Goal: Communication & Community: Answer question/provide support

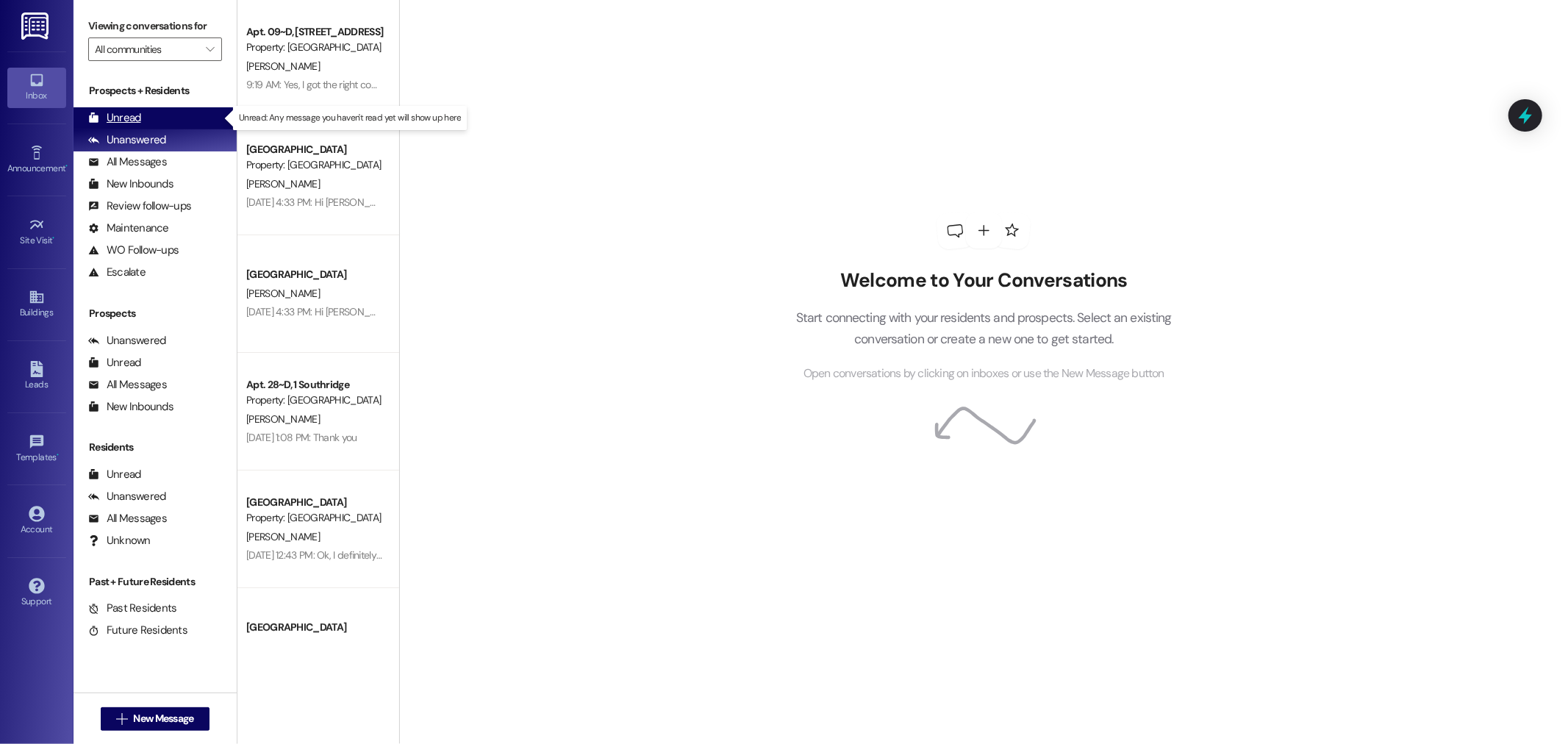
click at [122, 114] on div "Unread" at bounding box center [115, 118] width 53 height 15
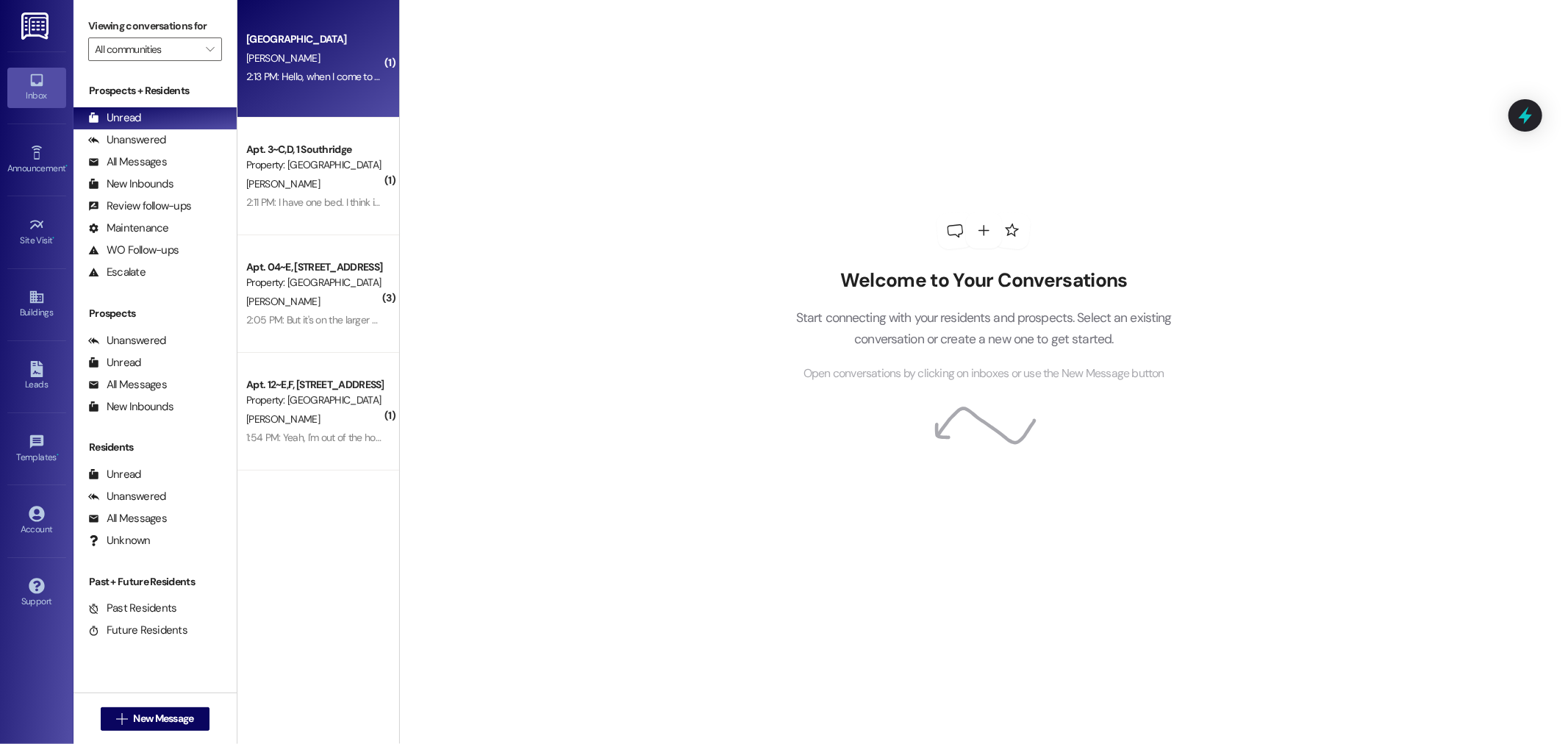
click at [359, 70] on div "2:13 PM: Hello, when I come to move in [DATE] where do I have to go to get apar…" at bounding box center [439, 77] width 387 height 13
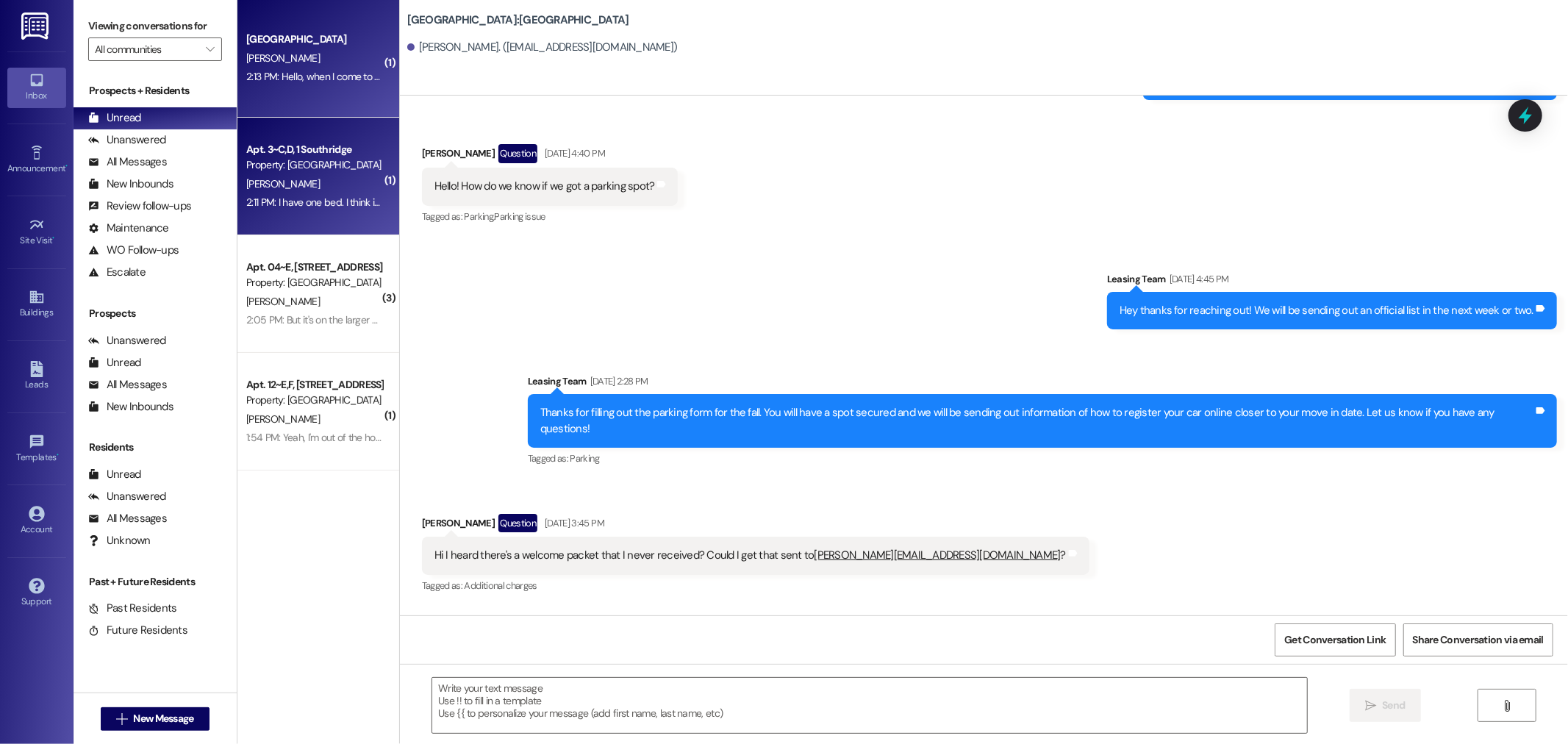
scroll to position [824, 0]
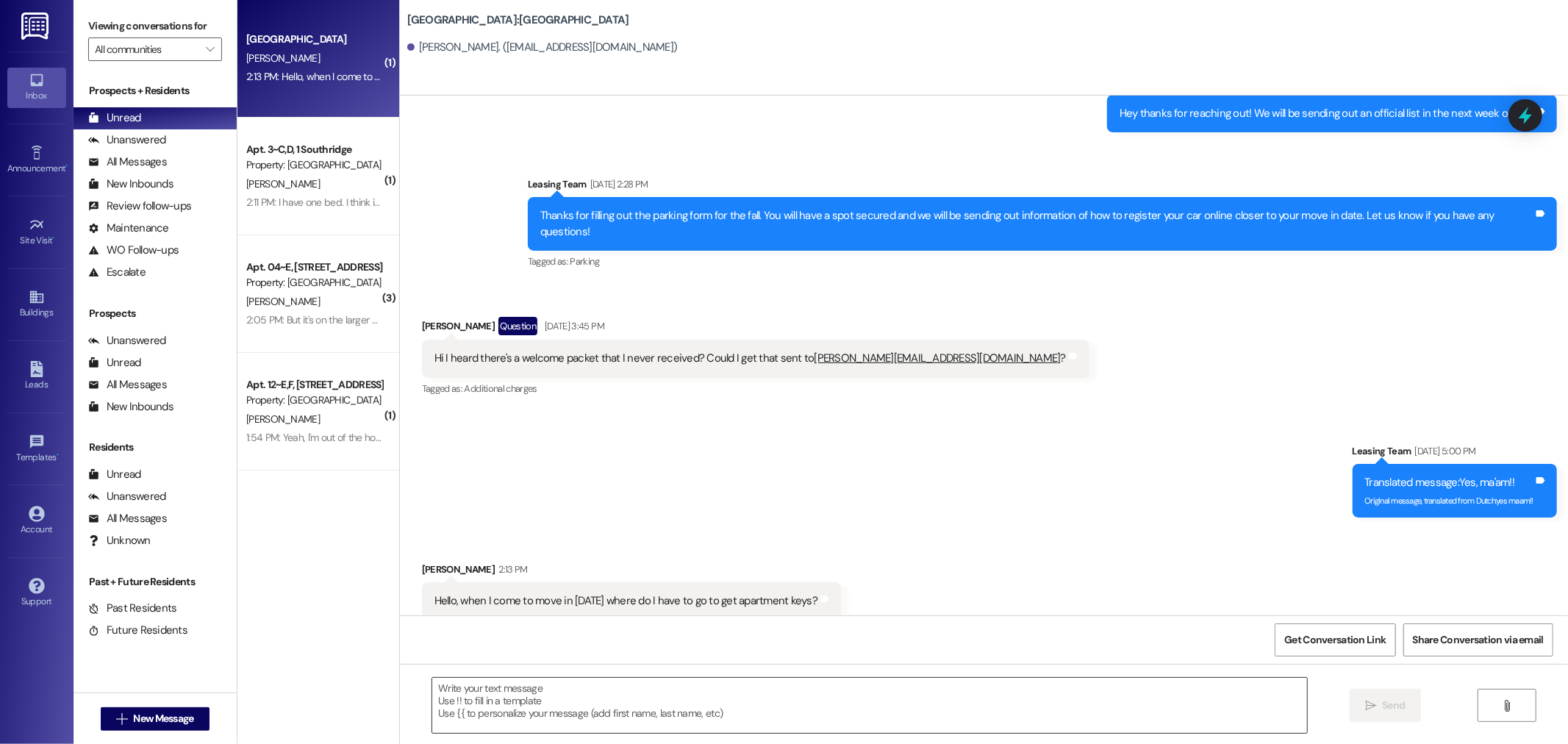
click at [490, 696] on textarea at bounding box center [869, 705] width 875 height 55
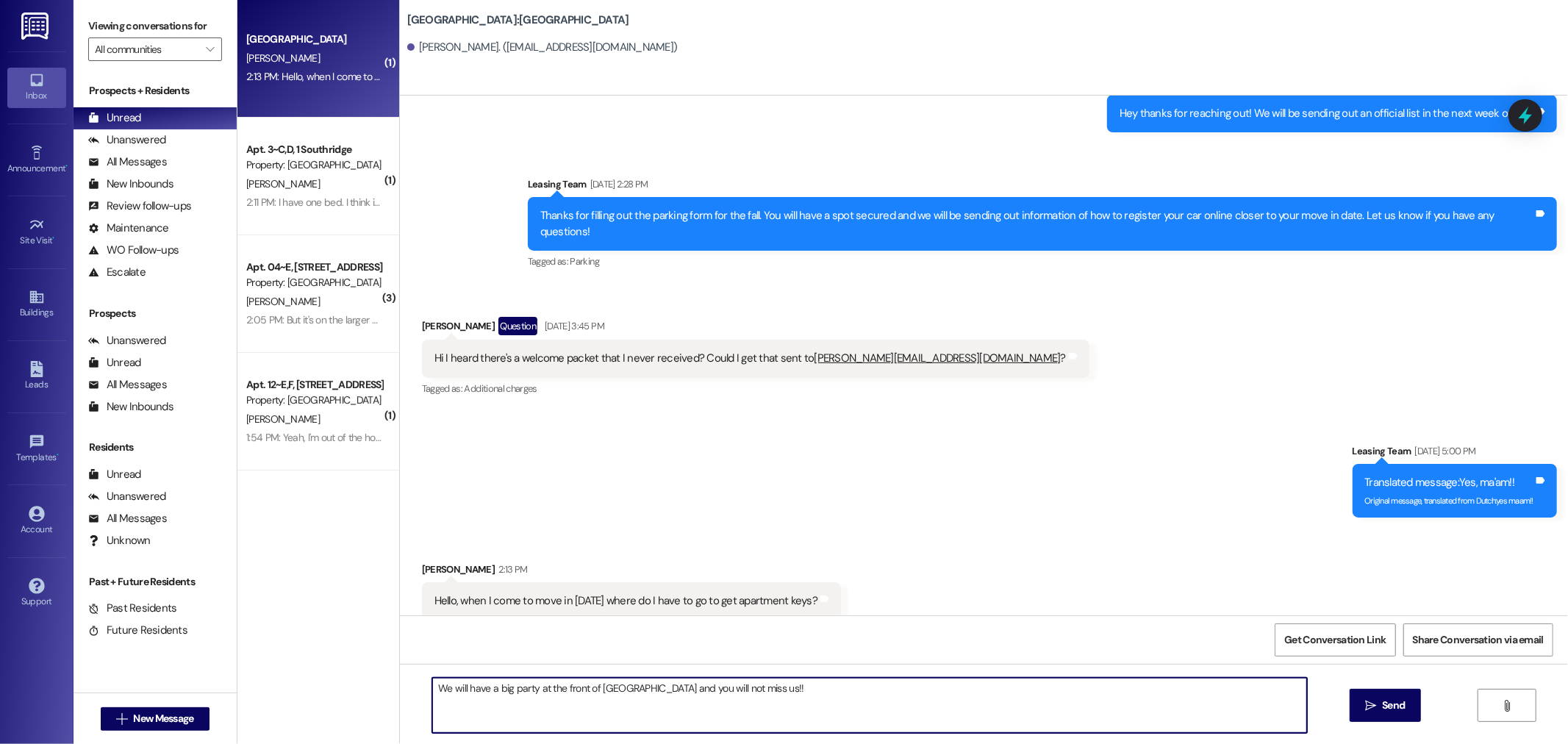
click at [593, 694] on textarea "We will have a big party at the front of [GEOGRAPHIC_DATA] and you will not mis…" at bounding box center [869, 705] width 875 height 55
type textarea "We will have a big party at the front of [GEOGRAPHIC_DATA] and you will not mis…"
click at [1384, 710] on span "Send" at bounding box center [1393, 705] width 23 height 15
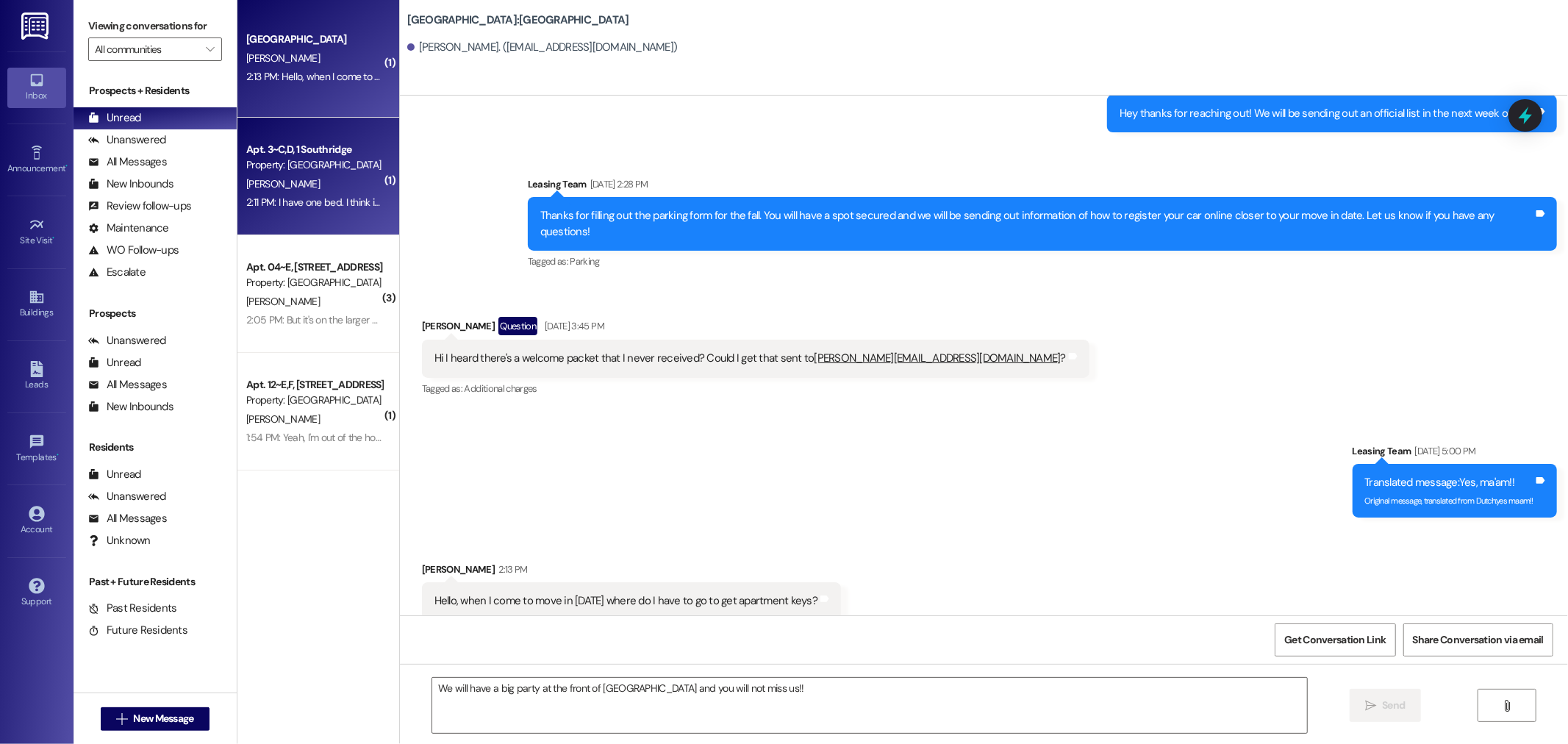
click at [306, 200] on div "2:11 PM: I have one bed. I think it is a twin but it might be full sized 2:11 P…" at bounding box center [382, 202] width 272 height 13
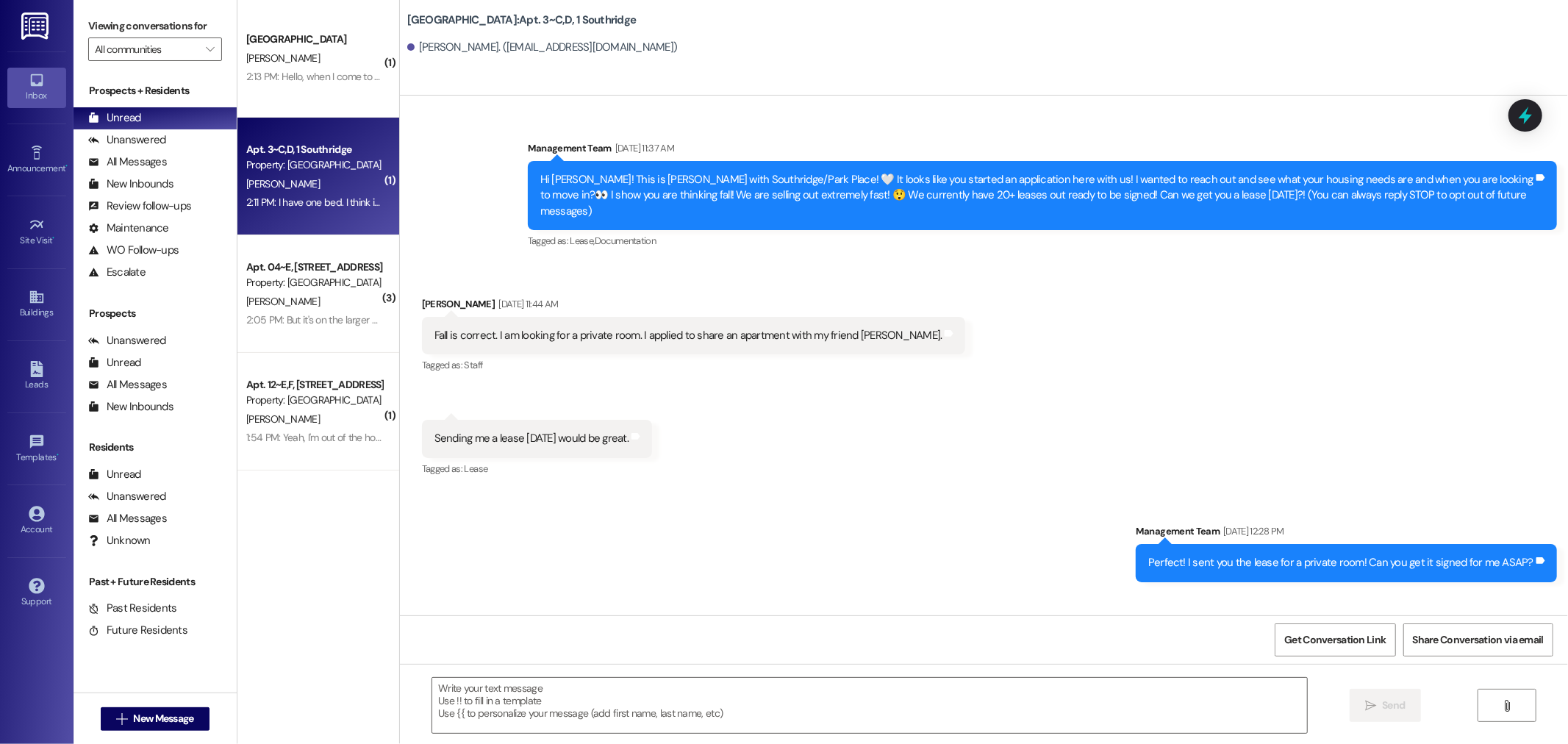
scroll to position [58294, 0]
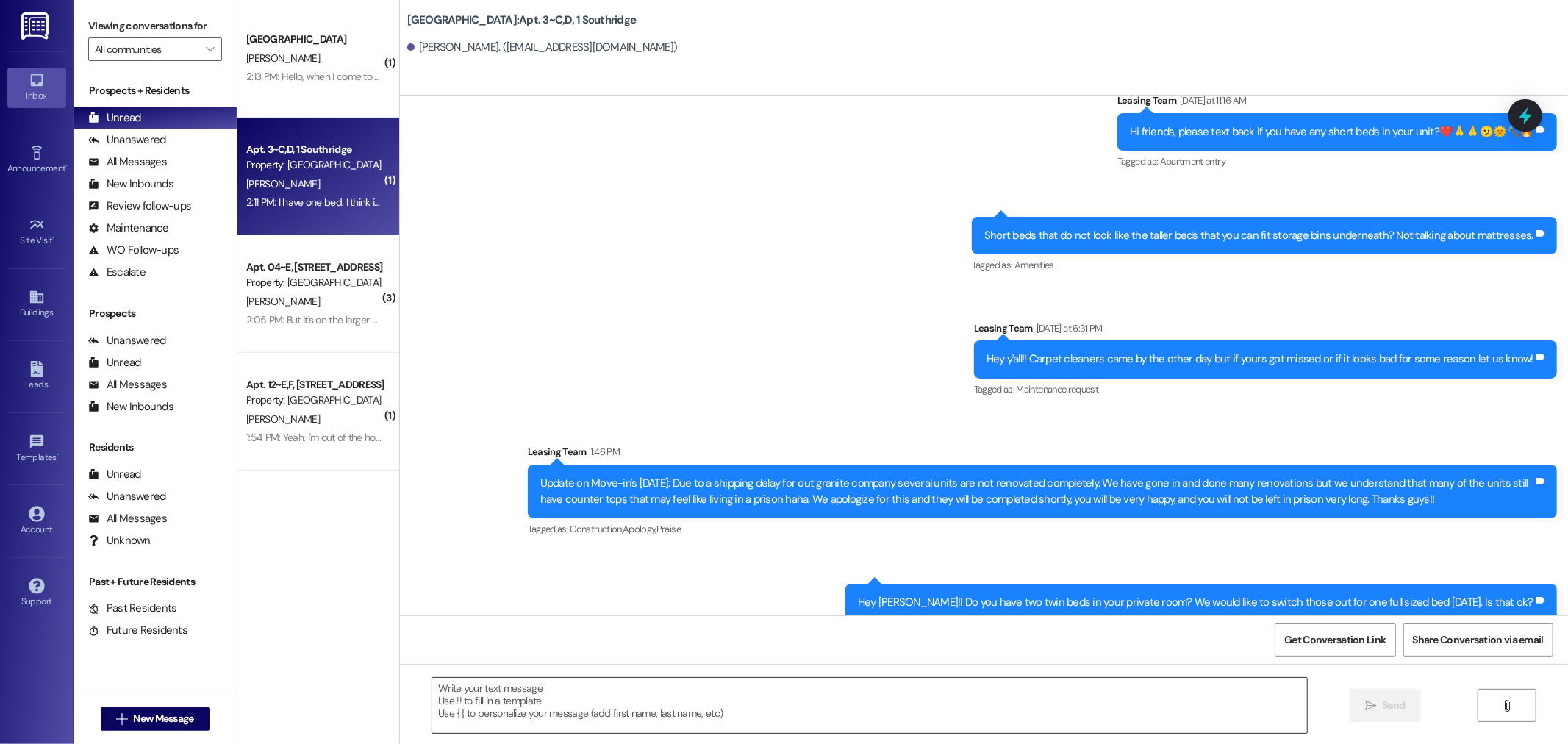
click at [453, 693] on textarea at bounding box center [869, 705] width 875 height 55
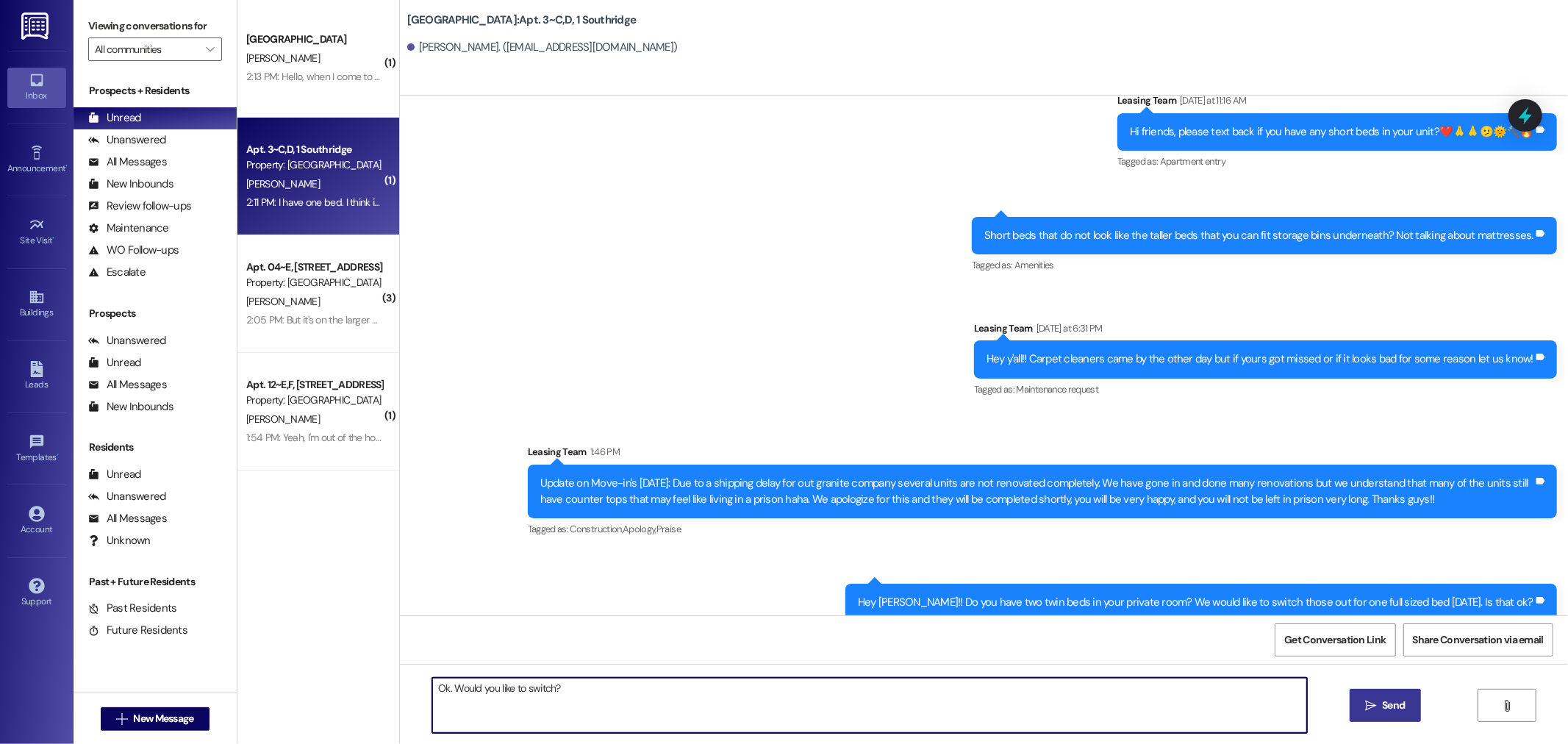
type textarea "Ok. Would you like to switch?"
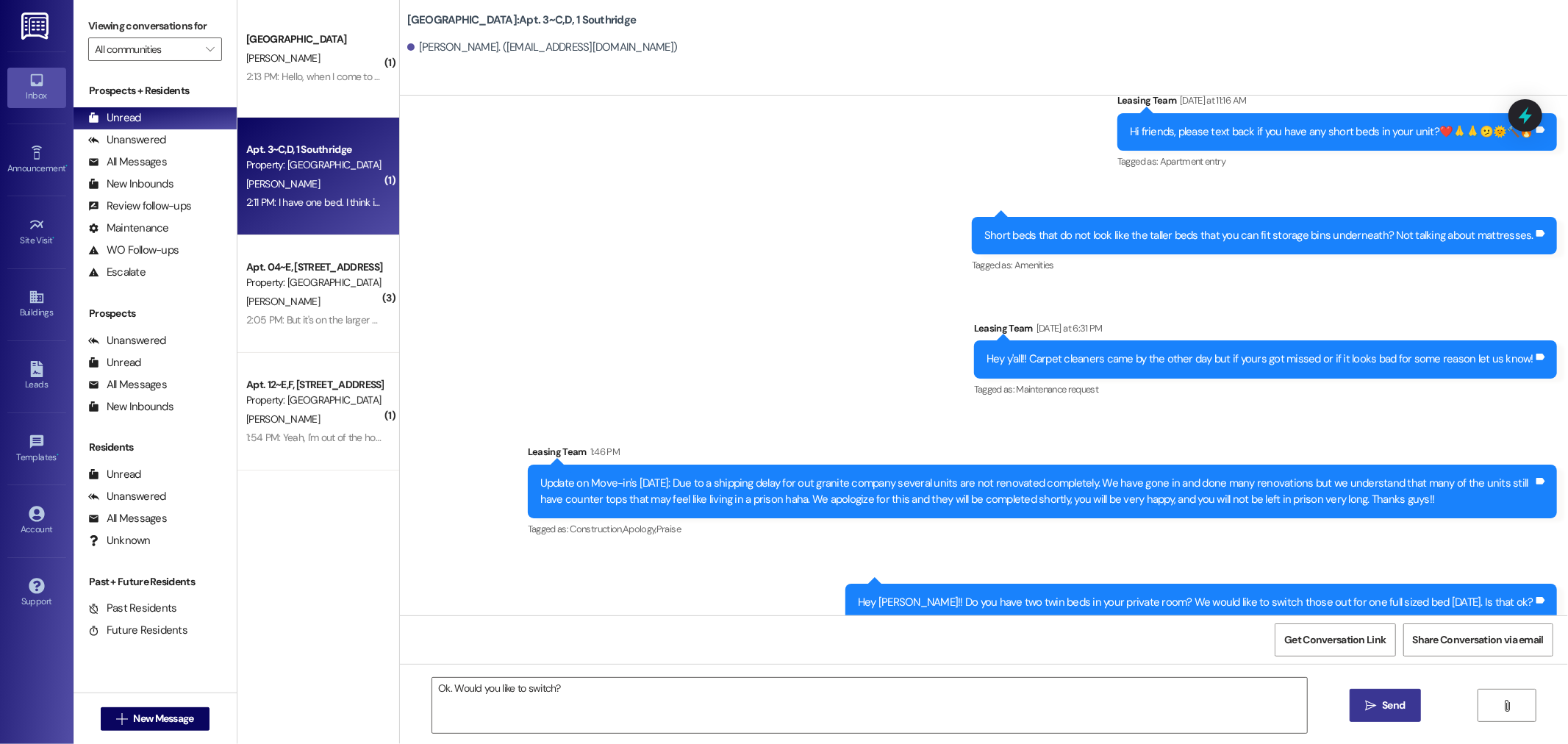
click at [1386, 704] on span "Send" at bounding box center [1393, 705] width 23 height 15
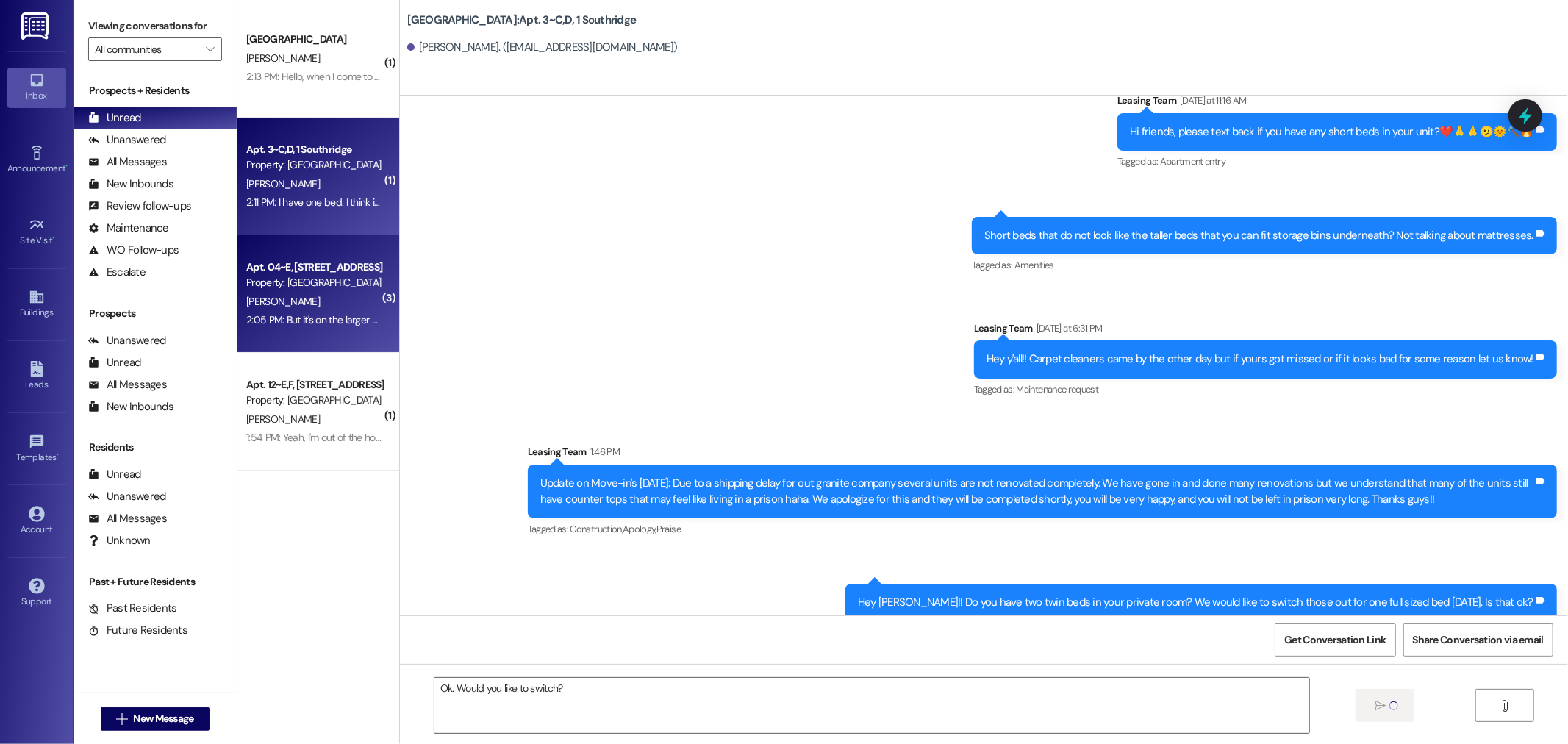
click at [269, 288] on div "Property: [GEOGRAPHIC_DATA]" at bounding box center [313, 282] width 136 height 15
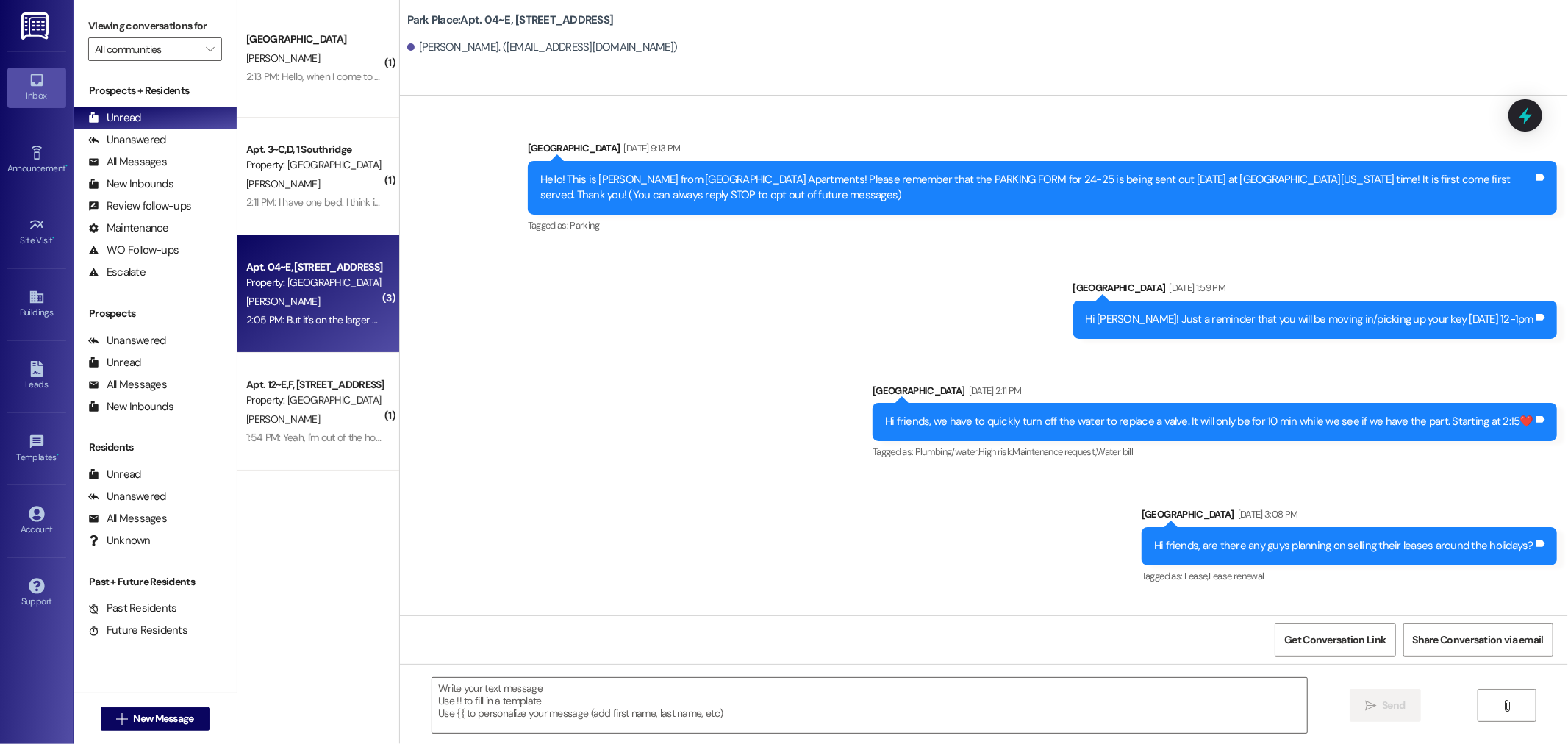
scroll to position [26722, 0]
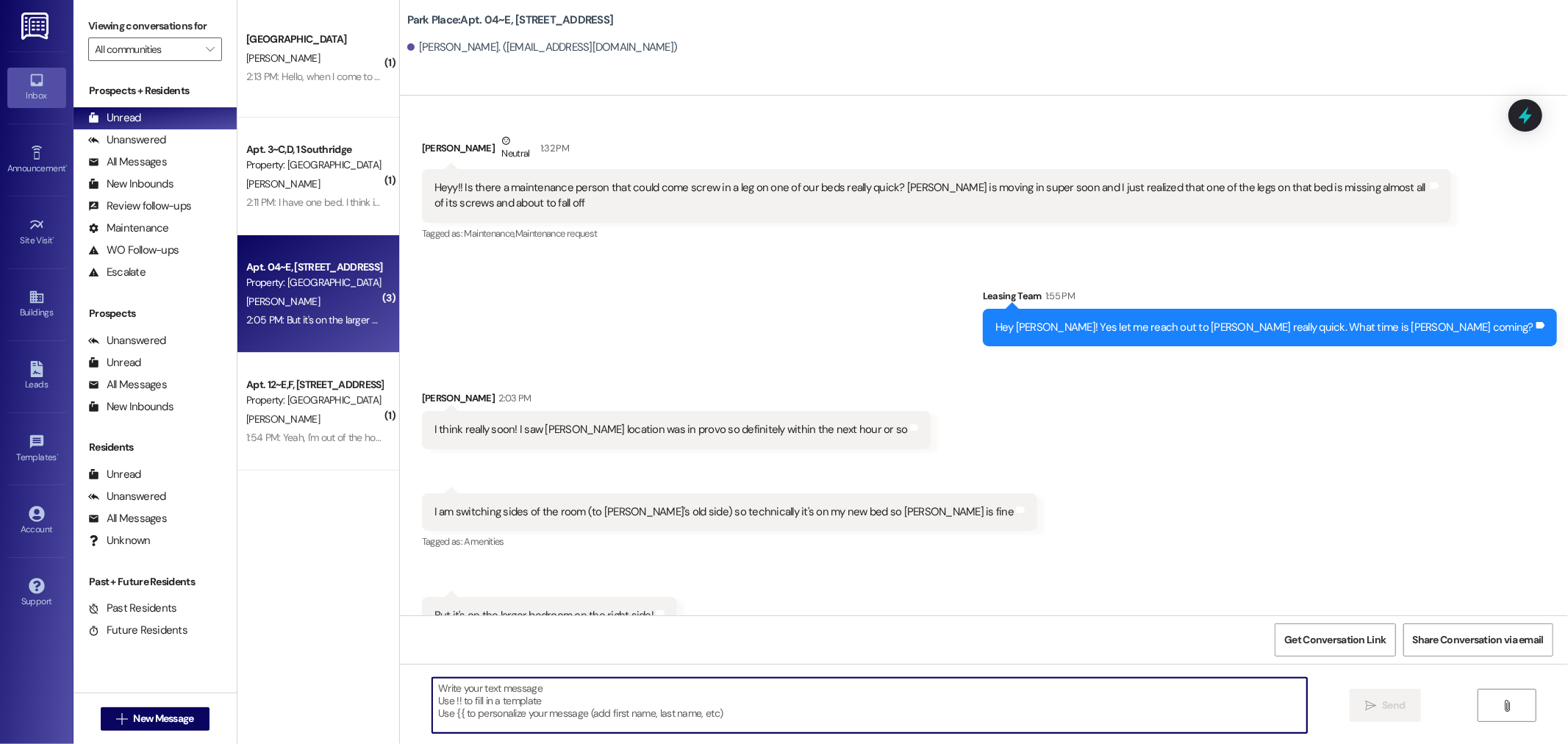
click at [445, 694] on textarea at bounding box center [869, 705] width 875 height 55
drag, startPoint x: 445, startPoint y: 694, endPoint x: 458, endPoint y: 700, distance: 14.3
type textarea "Ok"
drag, startPoint x: 458, startPoint y: 700, endPoint x: 1374, endPoint y: 708, distance: 916.0
click at [1374, 708] on icon "" at bounding box center [1370, 706] width 11 height 11
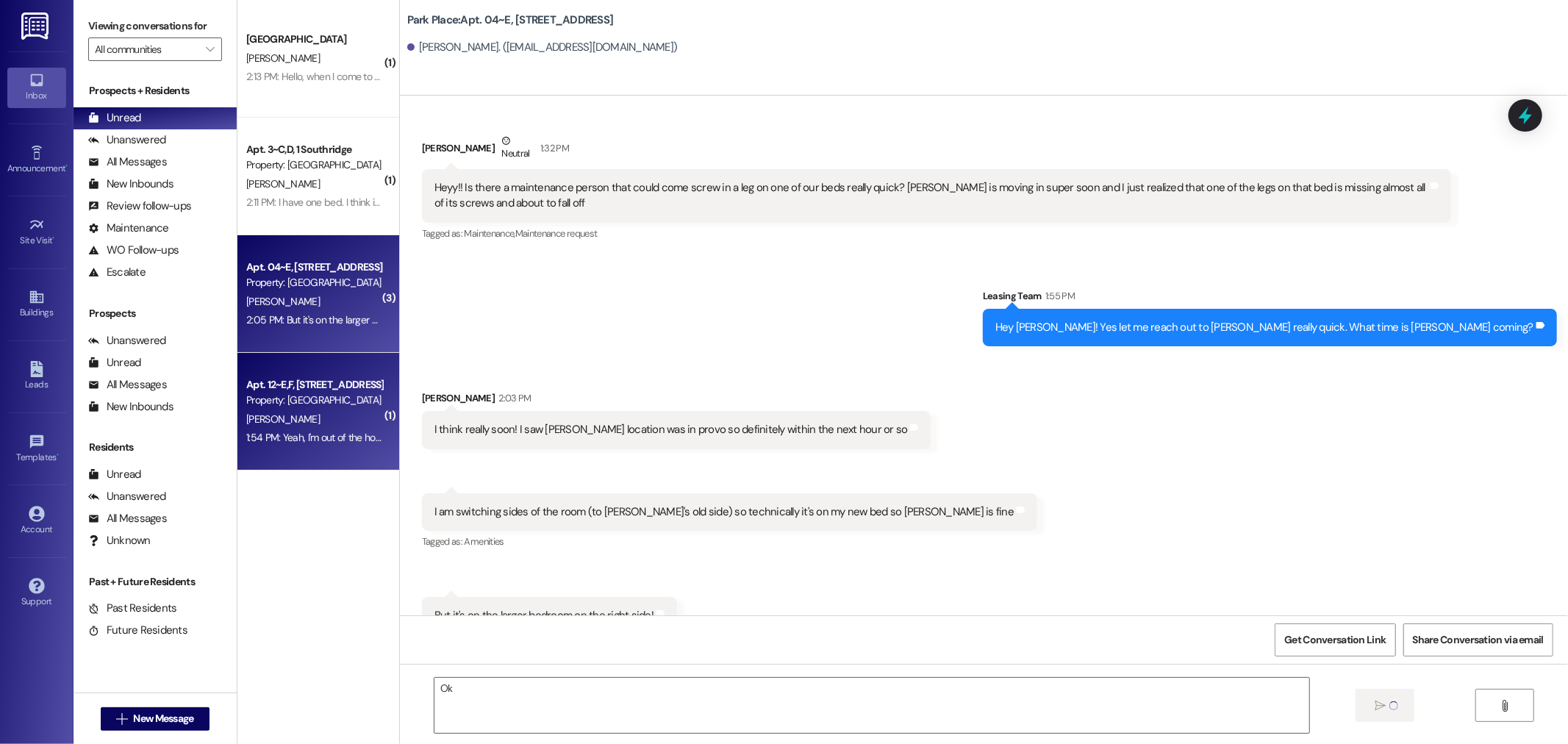
click at [307, 427] on div "[PERSON_NAME]" at bounding box center [314, 419] width 139 height 18
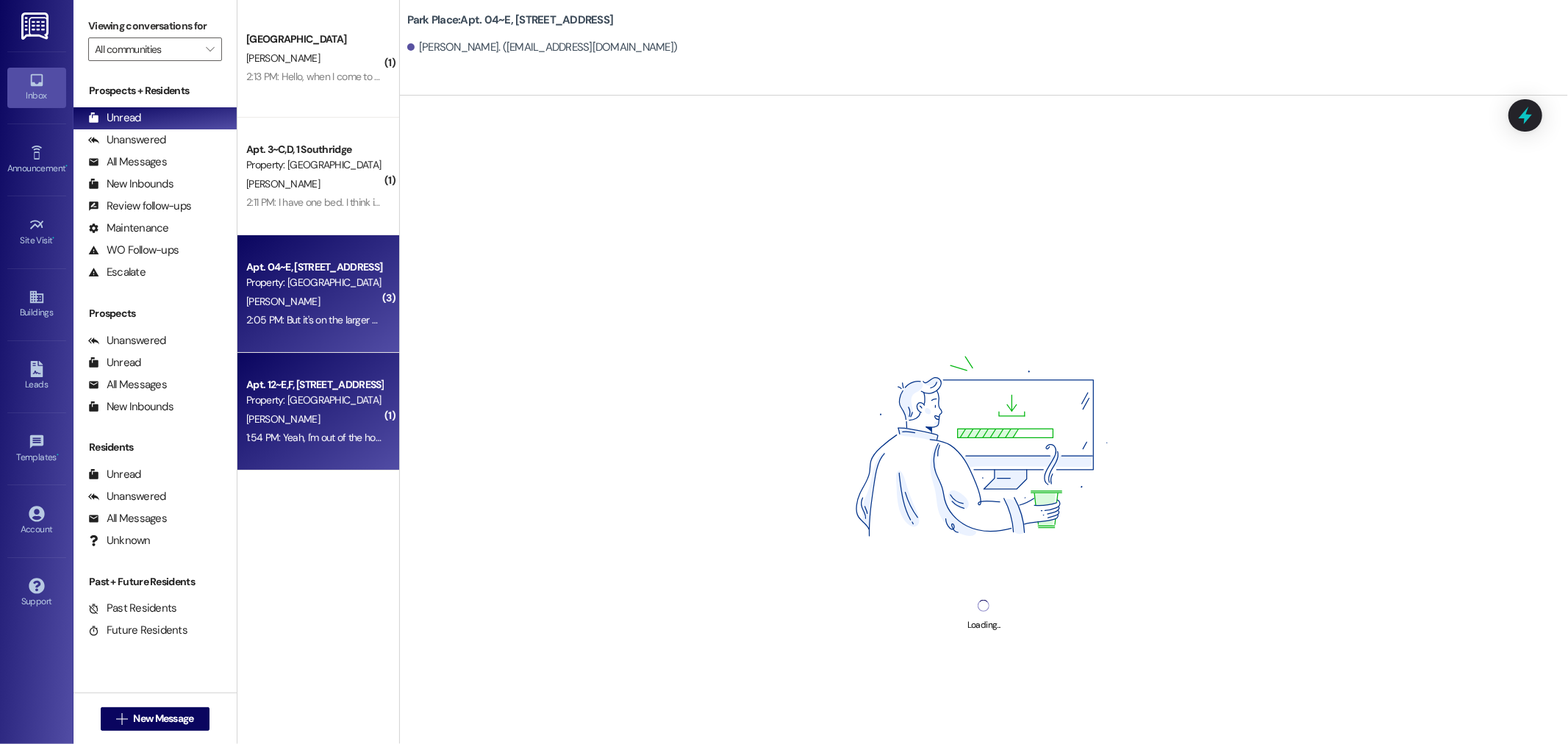
click at [299, 320] on div "2:05 PM: But it's on the larger bedroom on the right side! 2:05 PM: But it's on…" at bounding box center [365, 320] width 238 height 13
click at [305, 408] on div "Property: [GEOGRAPHIC_DATA]" at bounding box center [313, 400] width 136 height 15
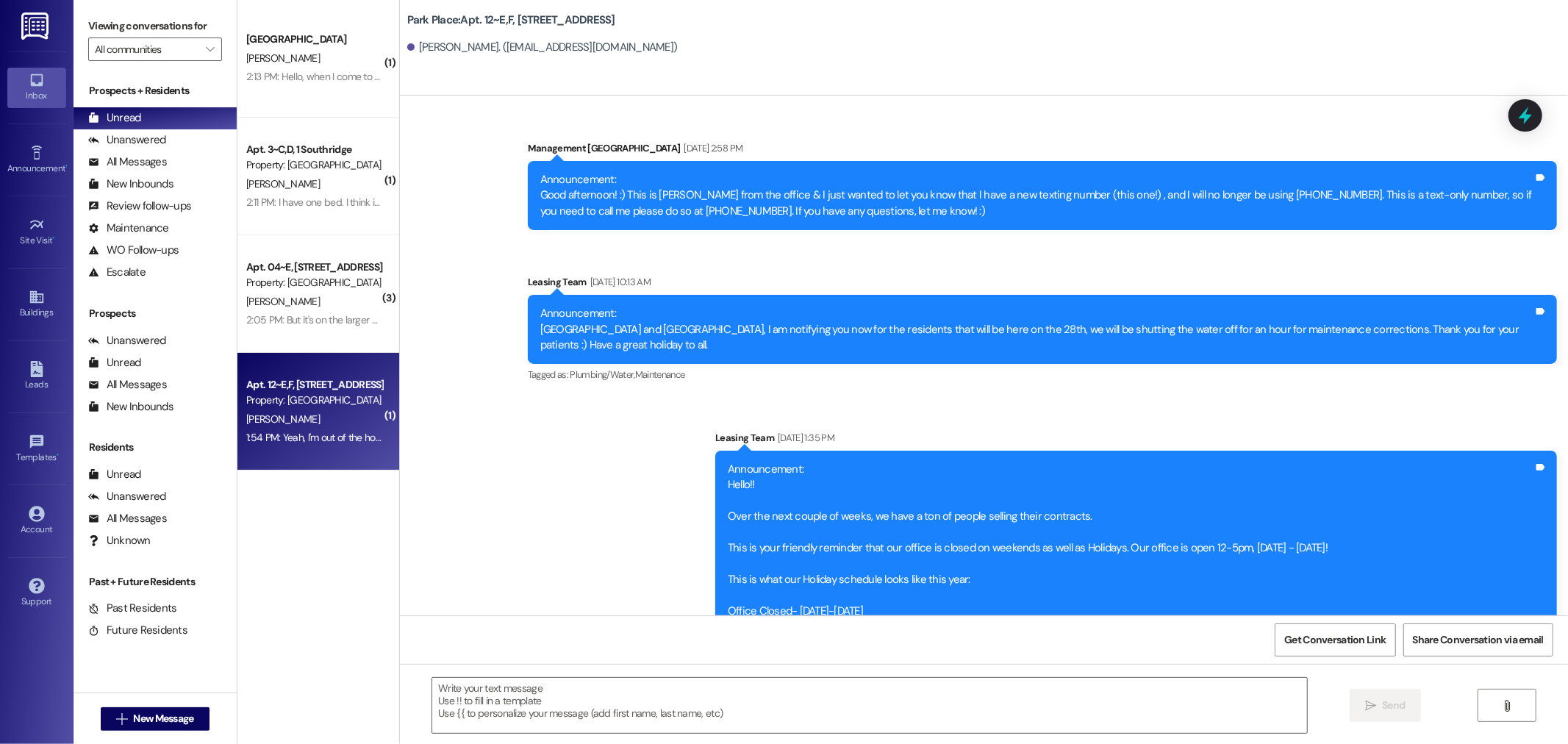
scroll to position [77067, 0]
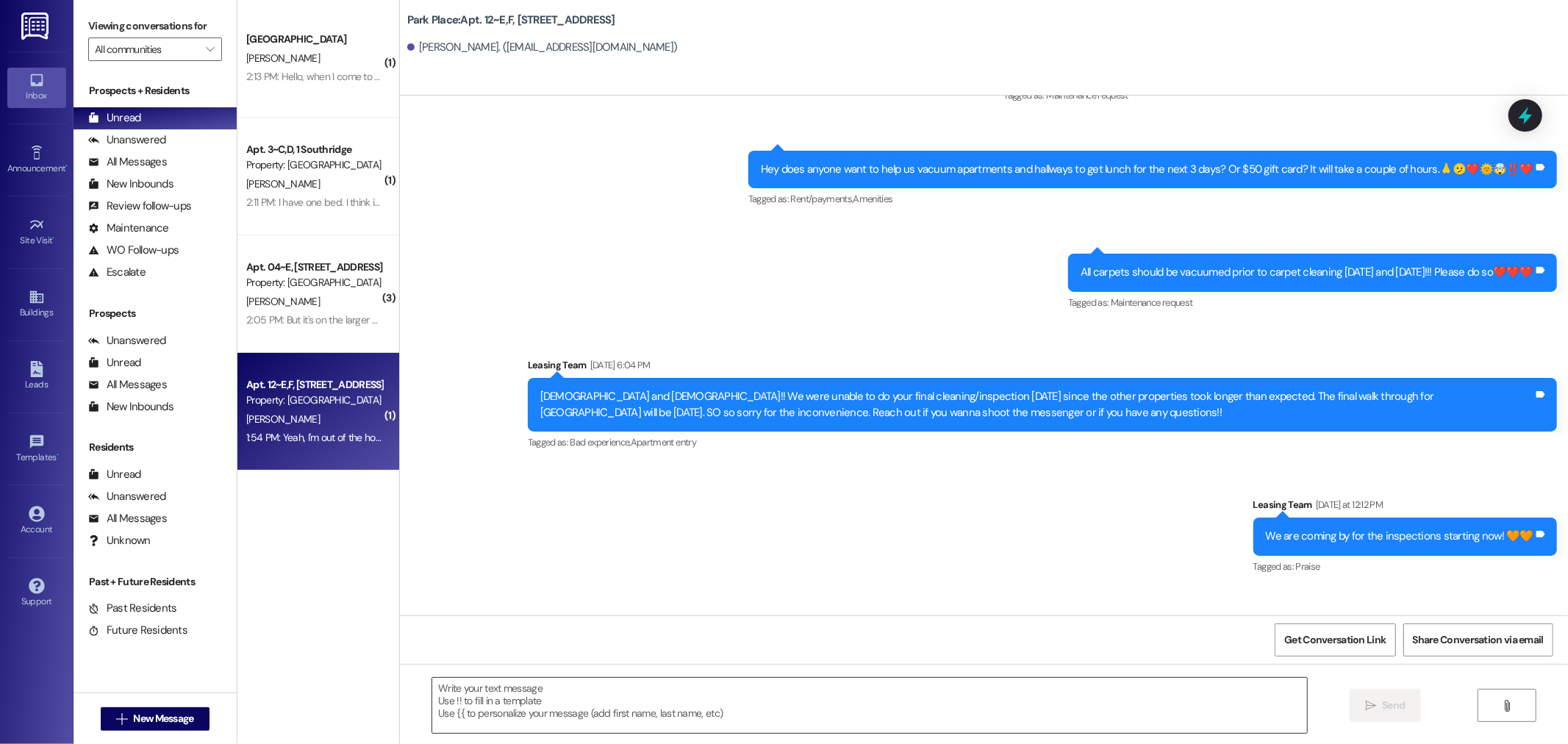
click at [454, 690] on textarea at bounding box center [869, 705] width 875 height 55
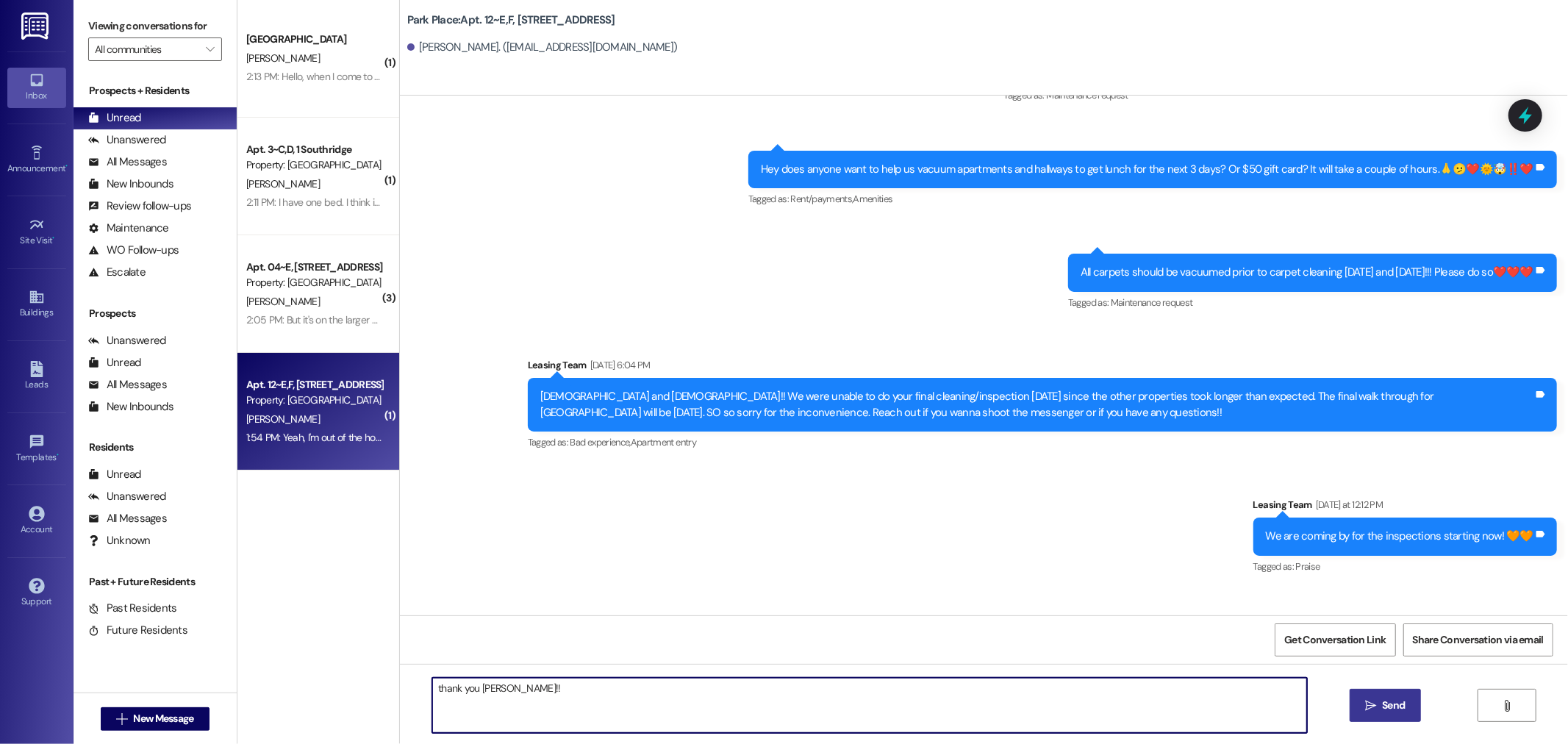
type textarea "thank you [PERSON_NAME]!!"
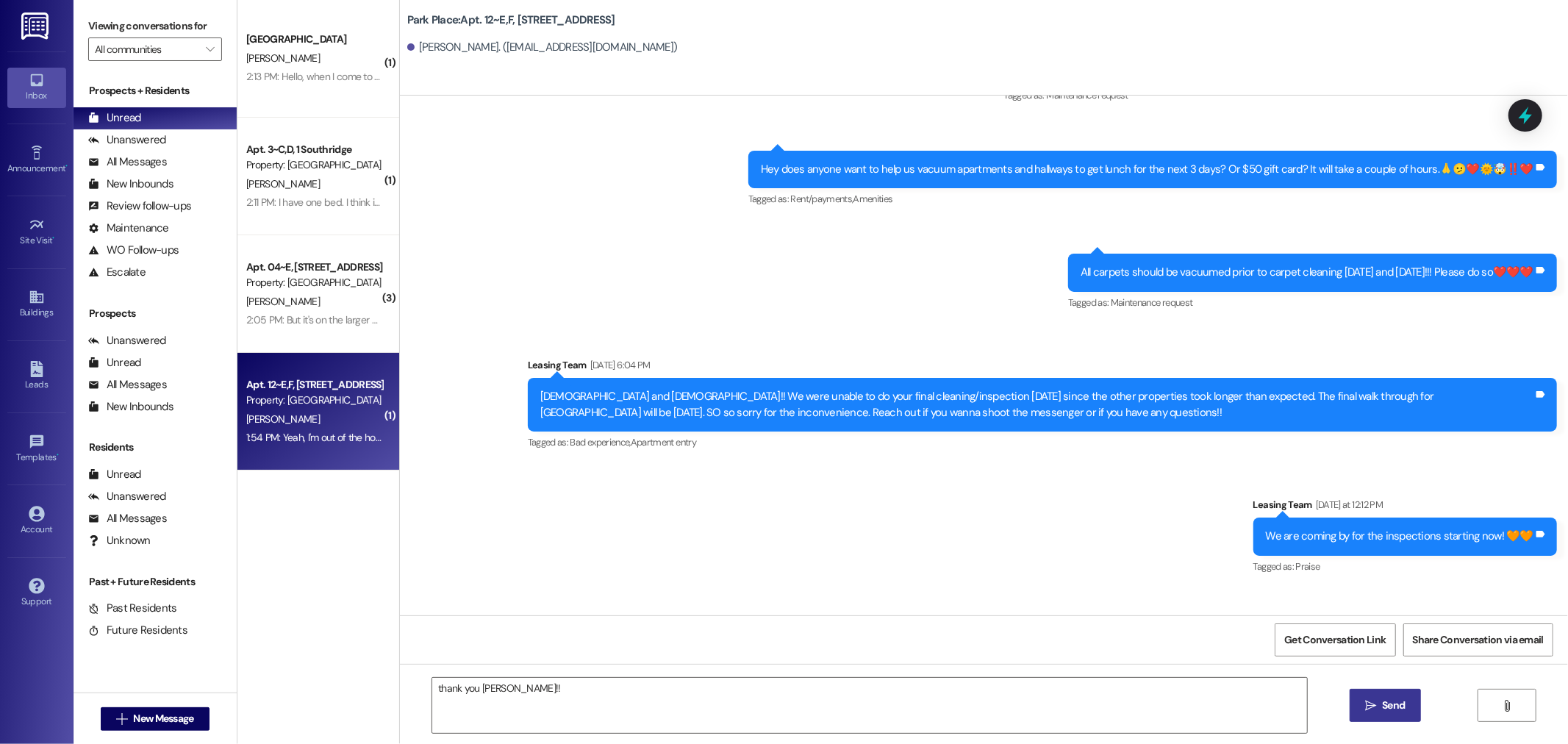
click at [1396, 700] on span "Send" at bounding box center [1393, 705] width 23 height 15
